Goal: Check status: Check status

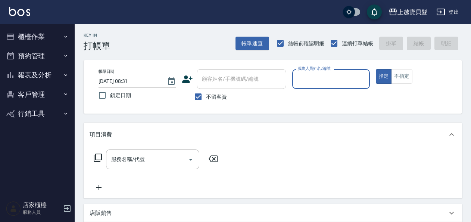
click at [66, 40] on button "櫃檯作業" at bounding box center [37, 36] width 69 height 19
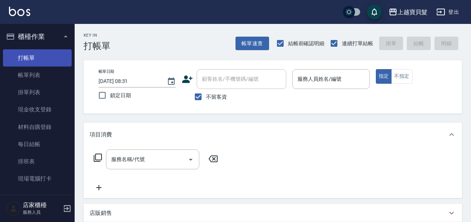
click at [56, 64] on link "打帳單" at bounding box center [37, 57] width 69 height 17
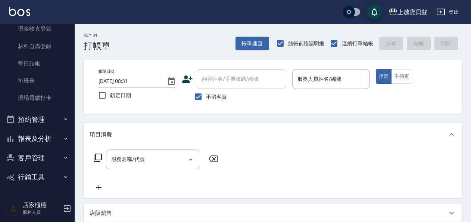
scroll to position [81, 0]
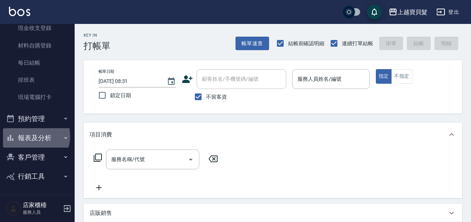
click at [30, 136] on button "報表及分析" at bounding box center [37, 137] width 69 height 19
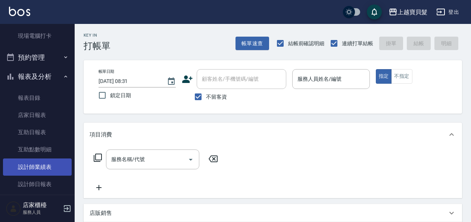
scroll to position [156, 0]
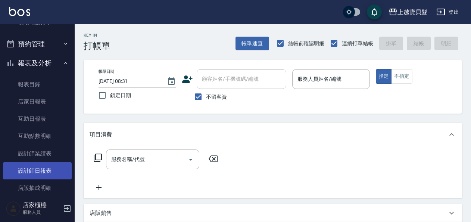
click at [49, 168] on link "設計師日報表" at bounding box center [37, 170] width 69 height 17
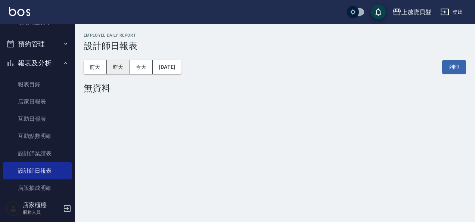
click at [125, 69] on button "昨天" at bounding box center [118, 67] width 23 height 14
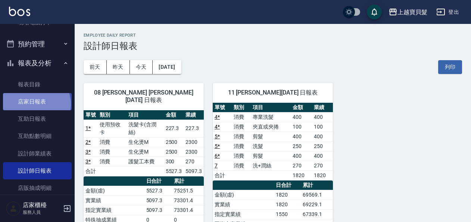
click at [36, 104] on link "店家日報表" at bounding box center [37, 101] width 69 height 17
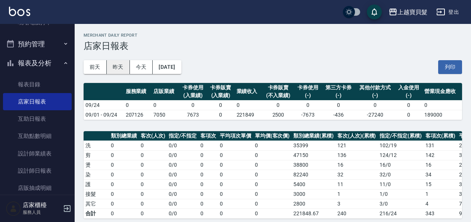
click at [123, 70] on button "昨天" at bounding box center [118, 67] width 23 height 14
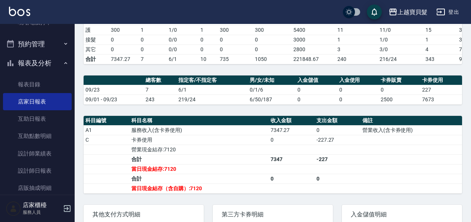
scroll to position [187, 0]
